Goal: Check status

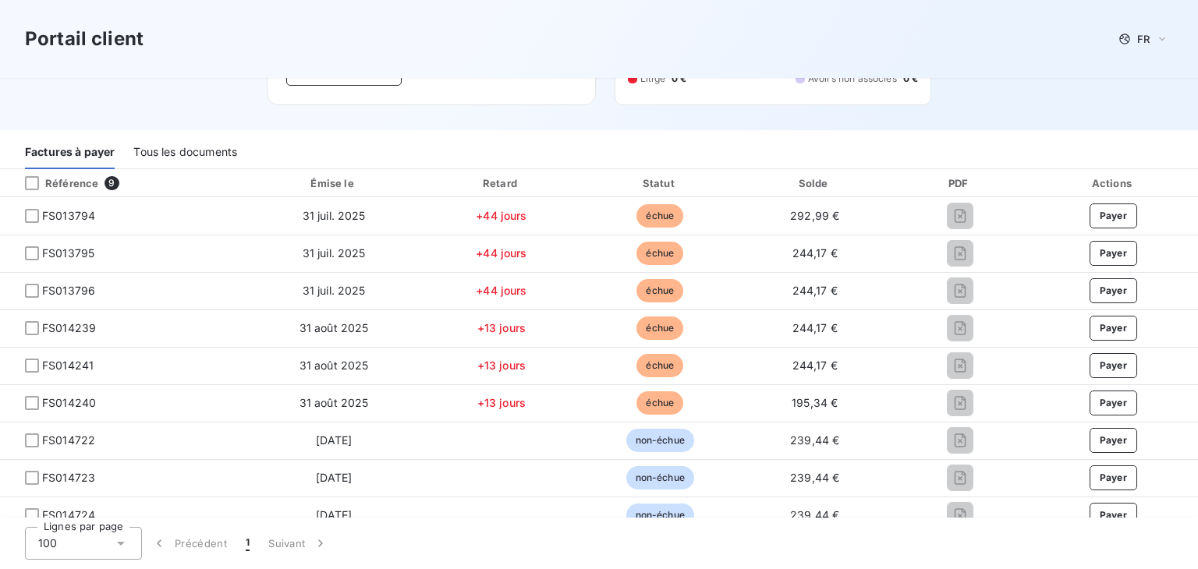
scroll to position [162, 0]
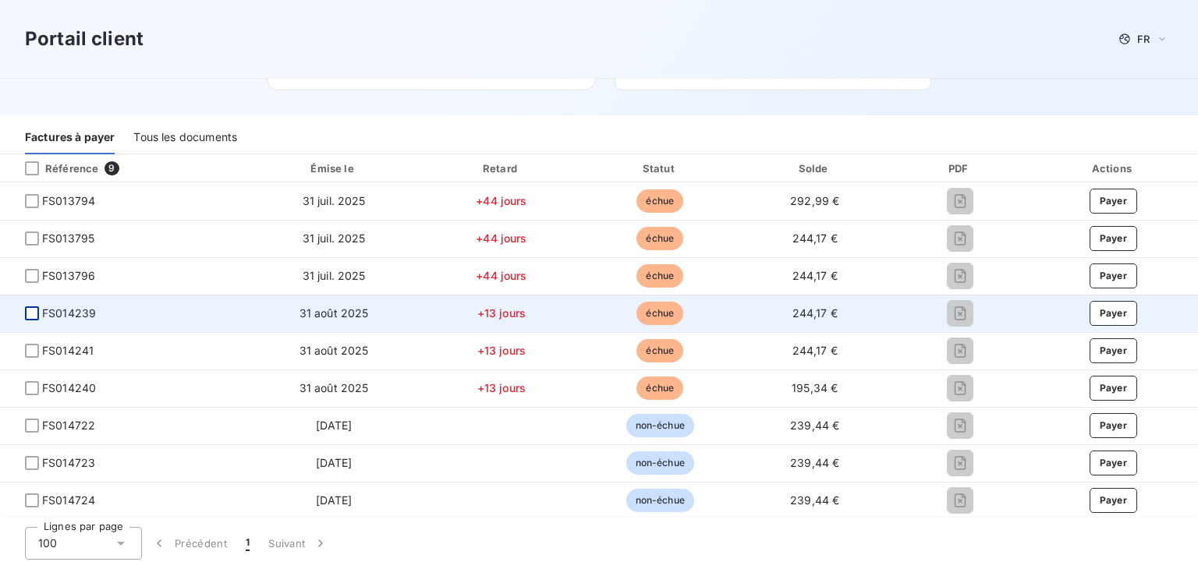
click at [31, 316] on div at bounding box center [32, 313] width 14 height 14
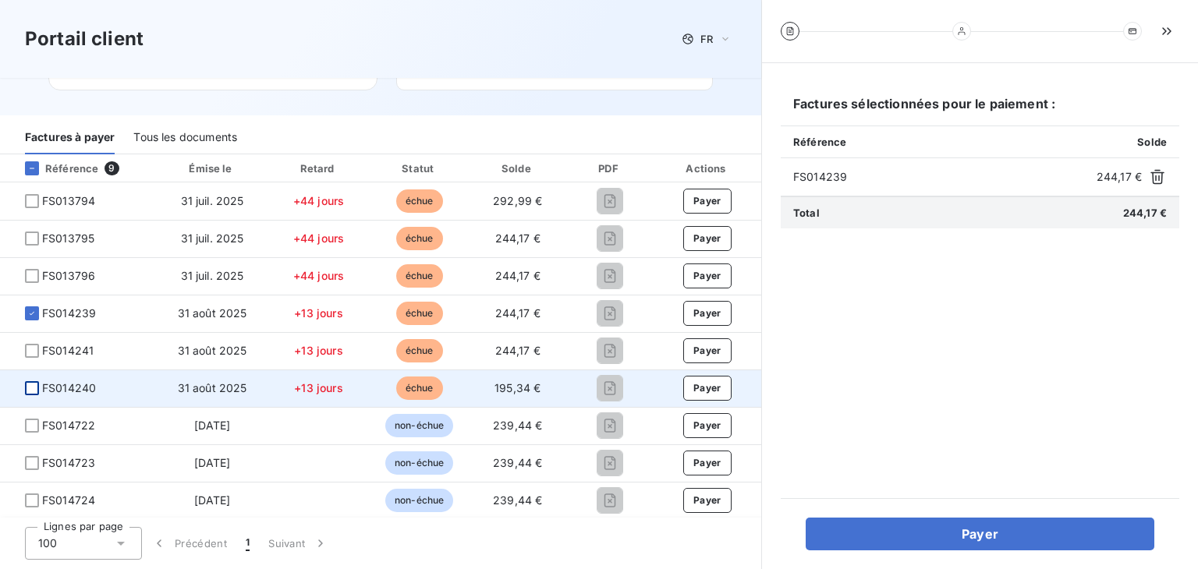
click at [28, 390] on div at bounding box center [32, 388] width 14 height 14
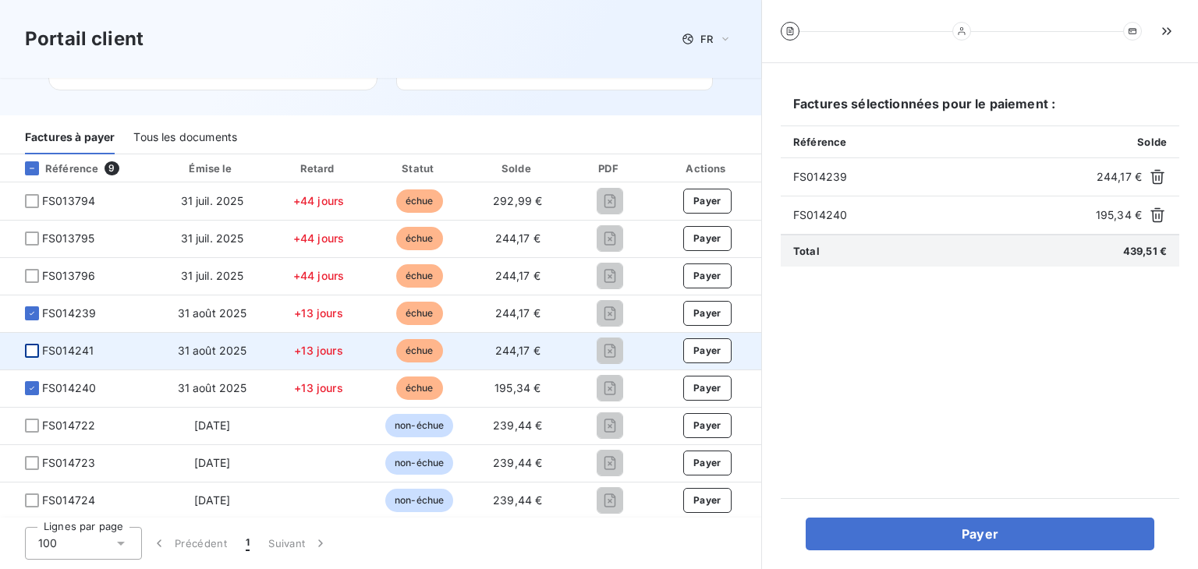
click at [31, 355] on div at bounding box center [32, 351] width 14 height 14
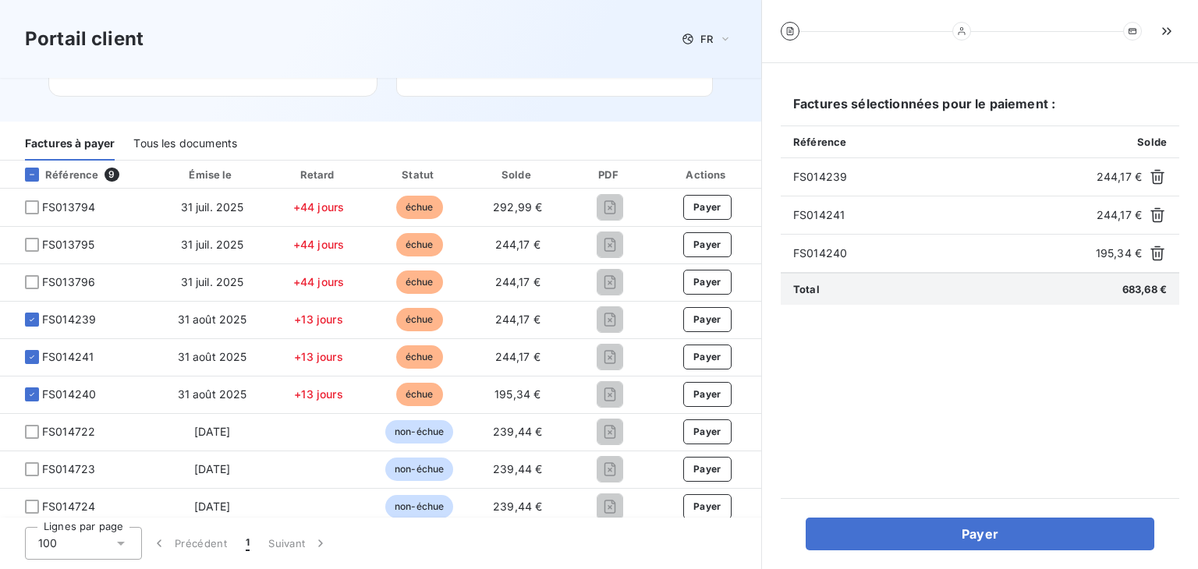
scroll to position [162, 0]
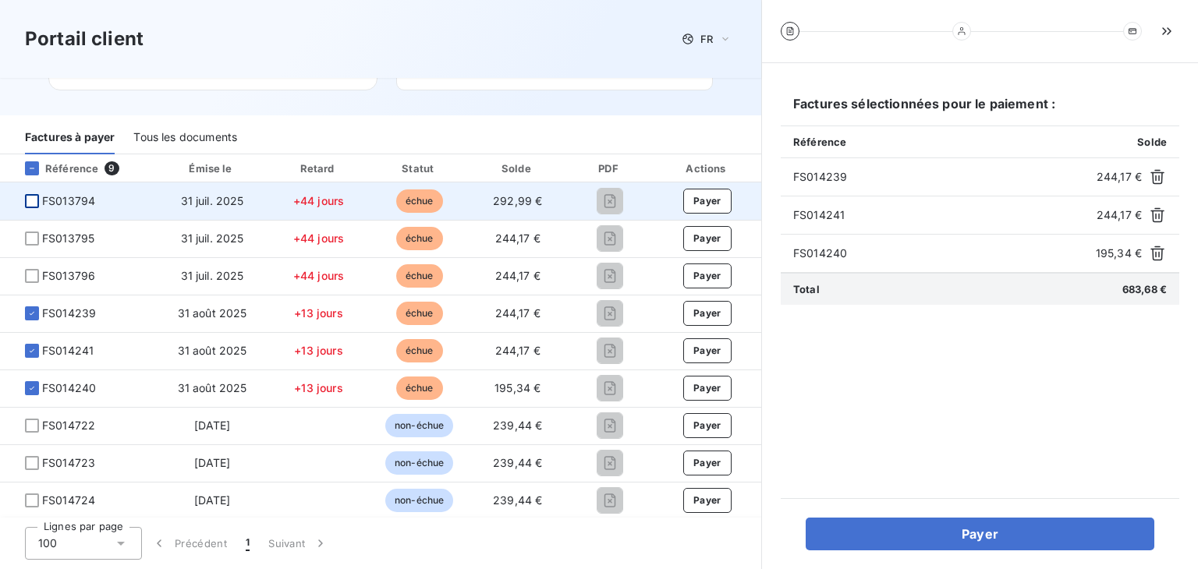
click at [29, 201] on div at bounding box center [32, 201] width 14 height 14
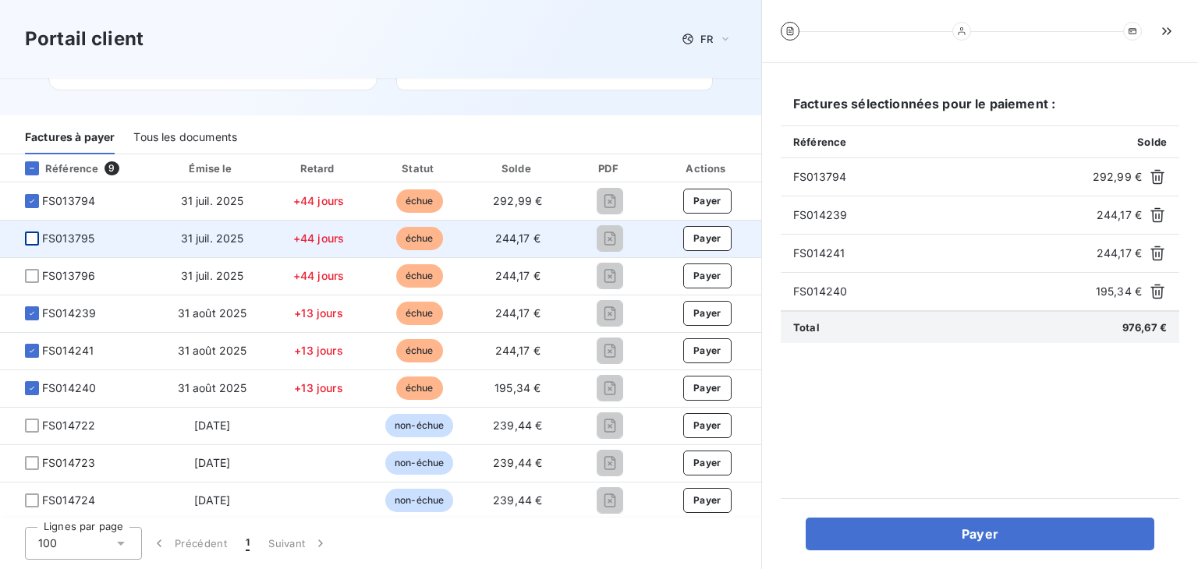
click at [32, 238] on div at bounding box center [32, 239] width 14 height 14
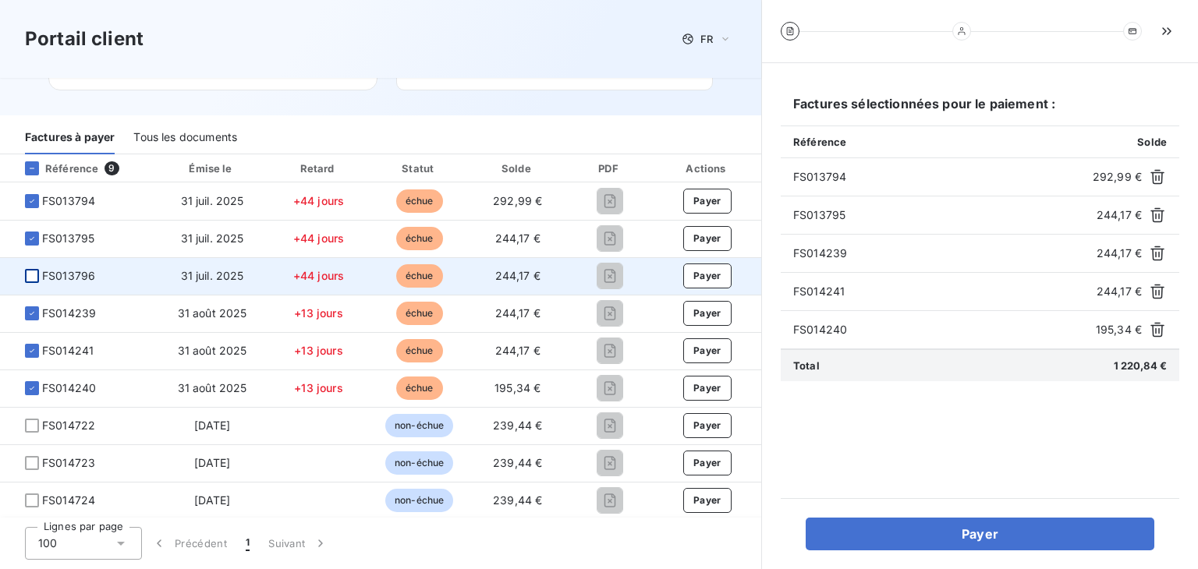
click at [33, 281] on div at bounding box center [32, 276] width 14 height 14
